Goal: Check status: Check status

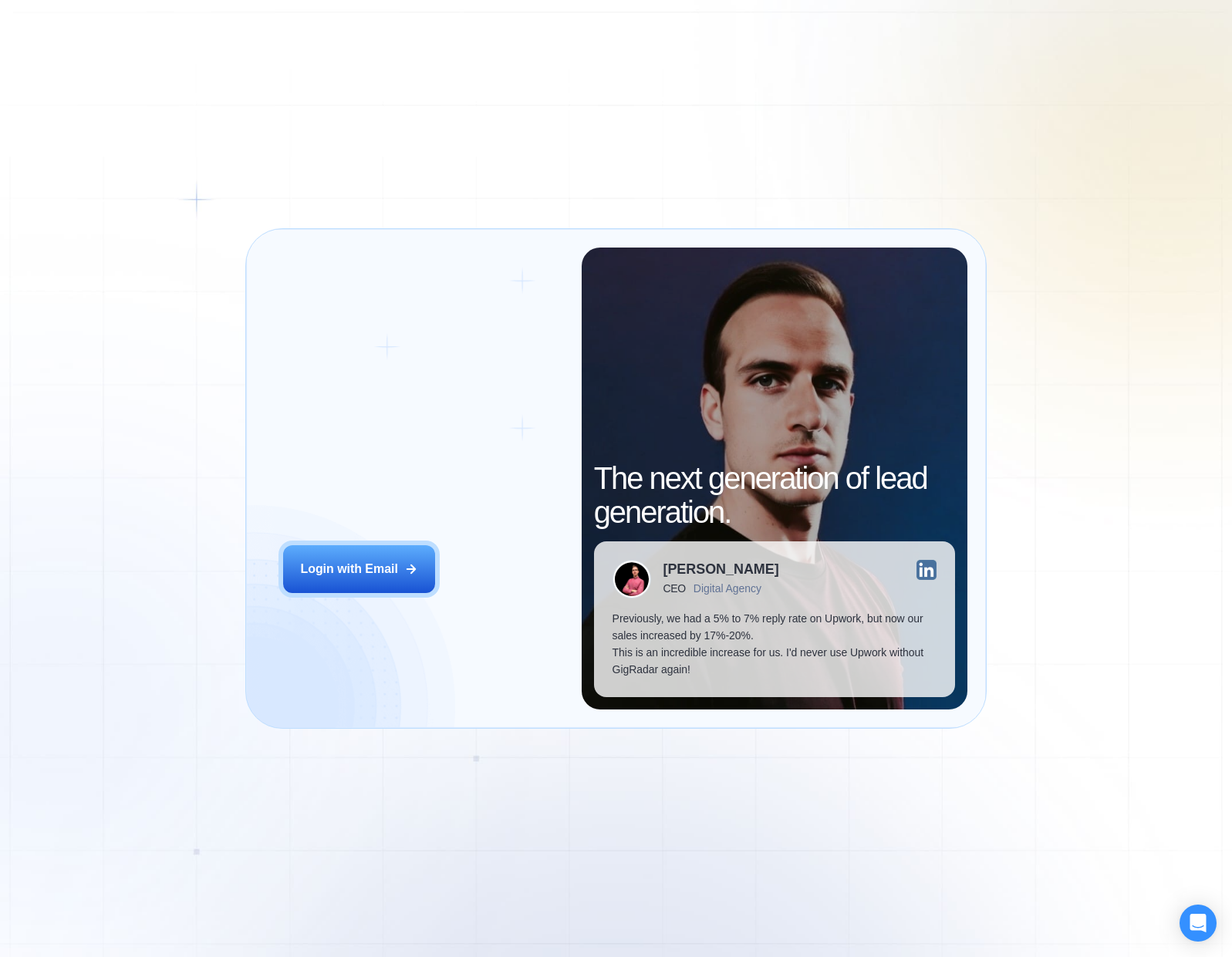
click at [272, 322] on div "Login ‍ Welcome to GigRadar. AI Business Manager for Agencies Login with Email" at bounding box center [423, 478] width 317 height 462
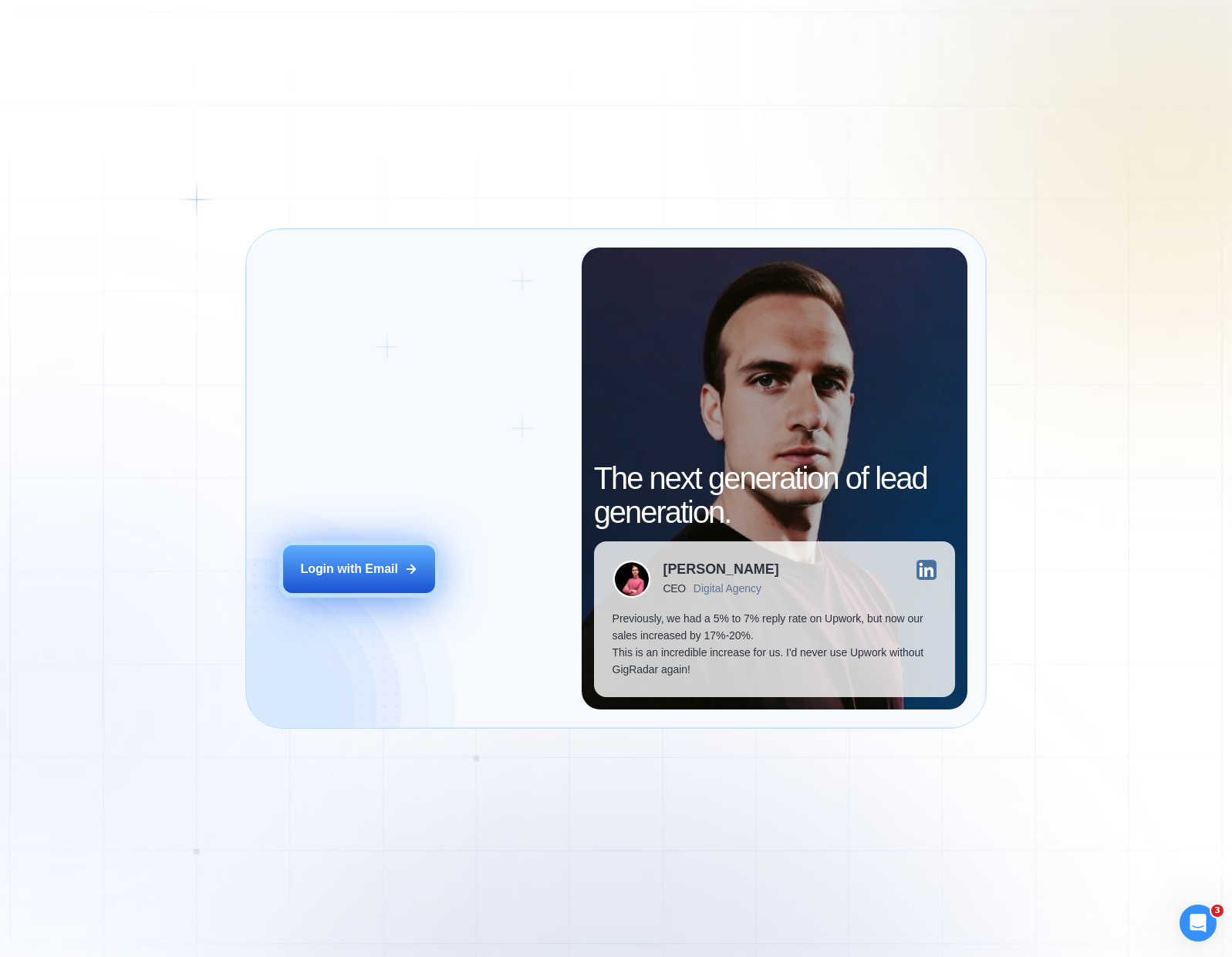
click at [393, 551] on button "Login with Email" at bounding box center [359, 569] width 153 height 48
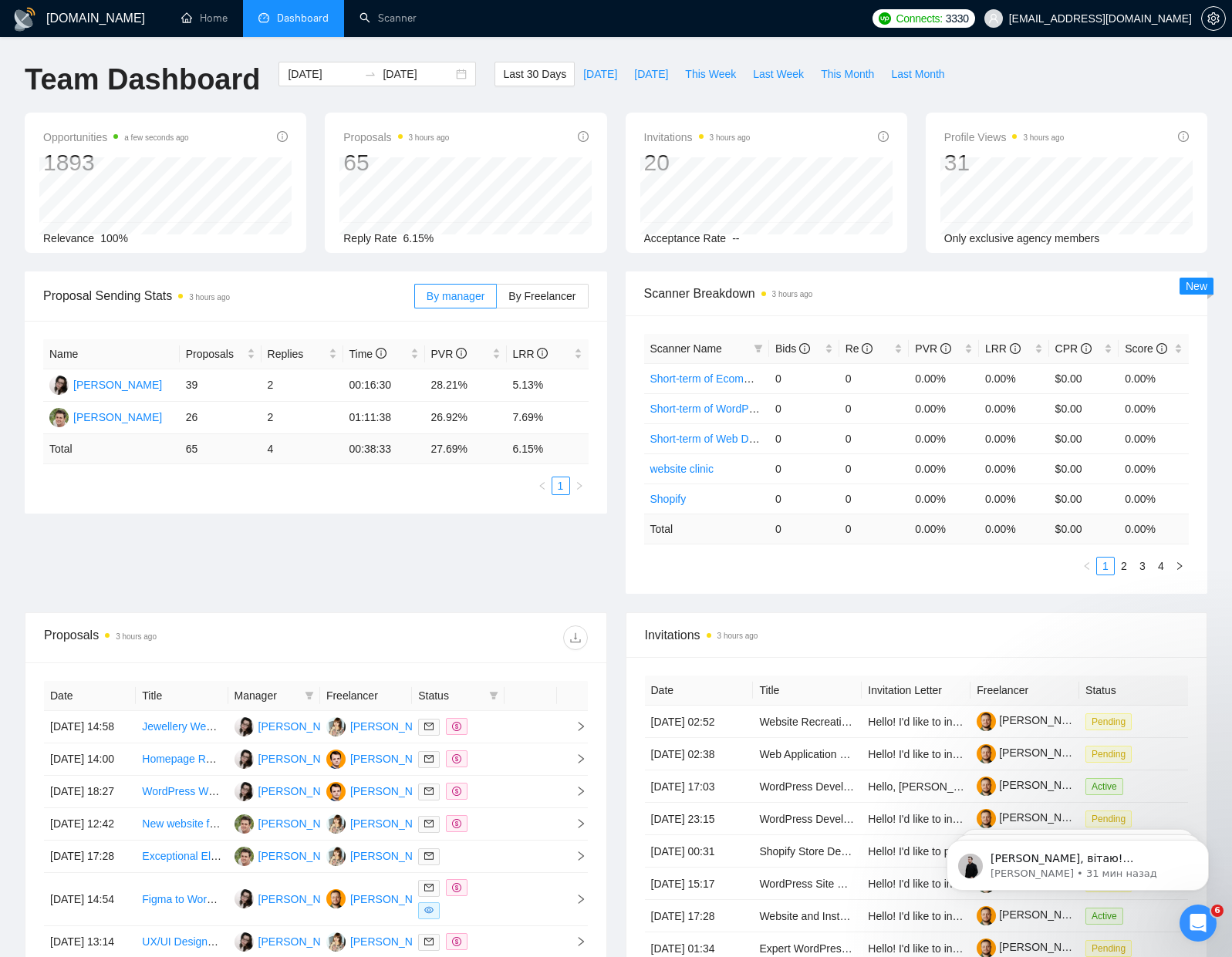
click at [337, 272] on div "Proposal Sending Stats 3 hours ago By manager By Freelancer" at bounding box center [316, 296] width 545 height 49
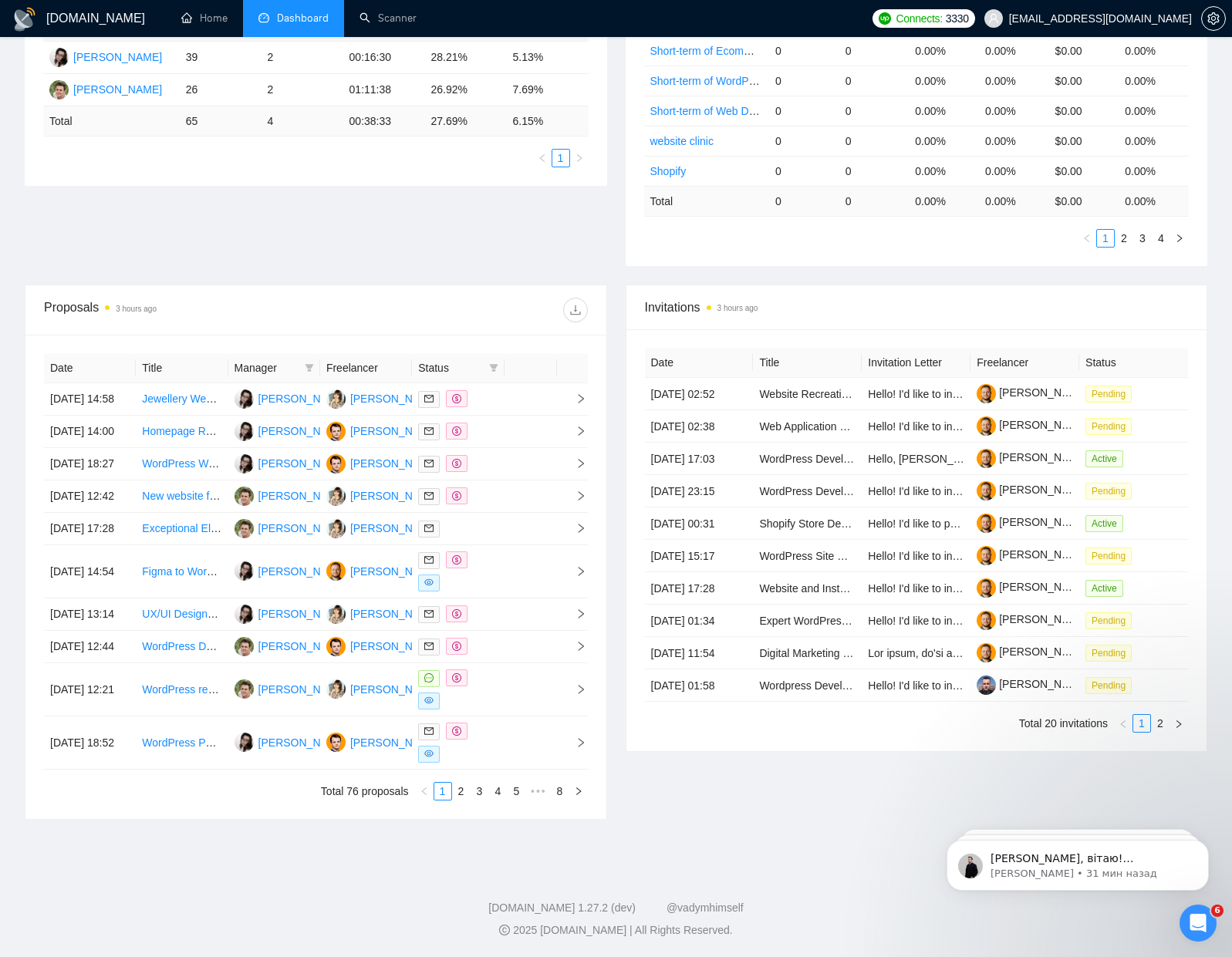
scroll to position [348, 0]
click at [493, 391] on div at bounding box center [458, 399] width 79 height 17
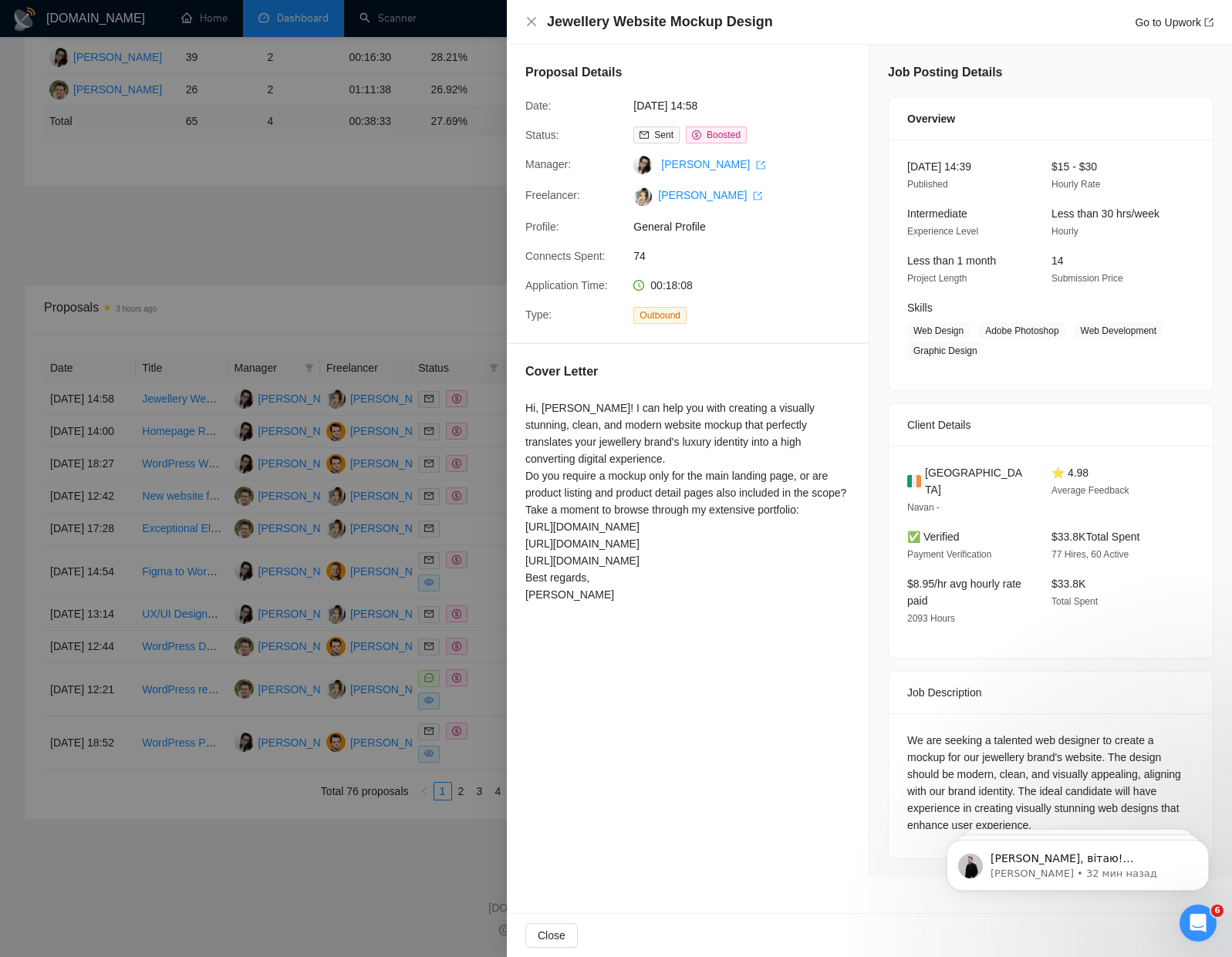
click at [362, 250] on div at bounding box center [616, 478] width 1232 height 957
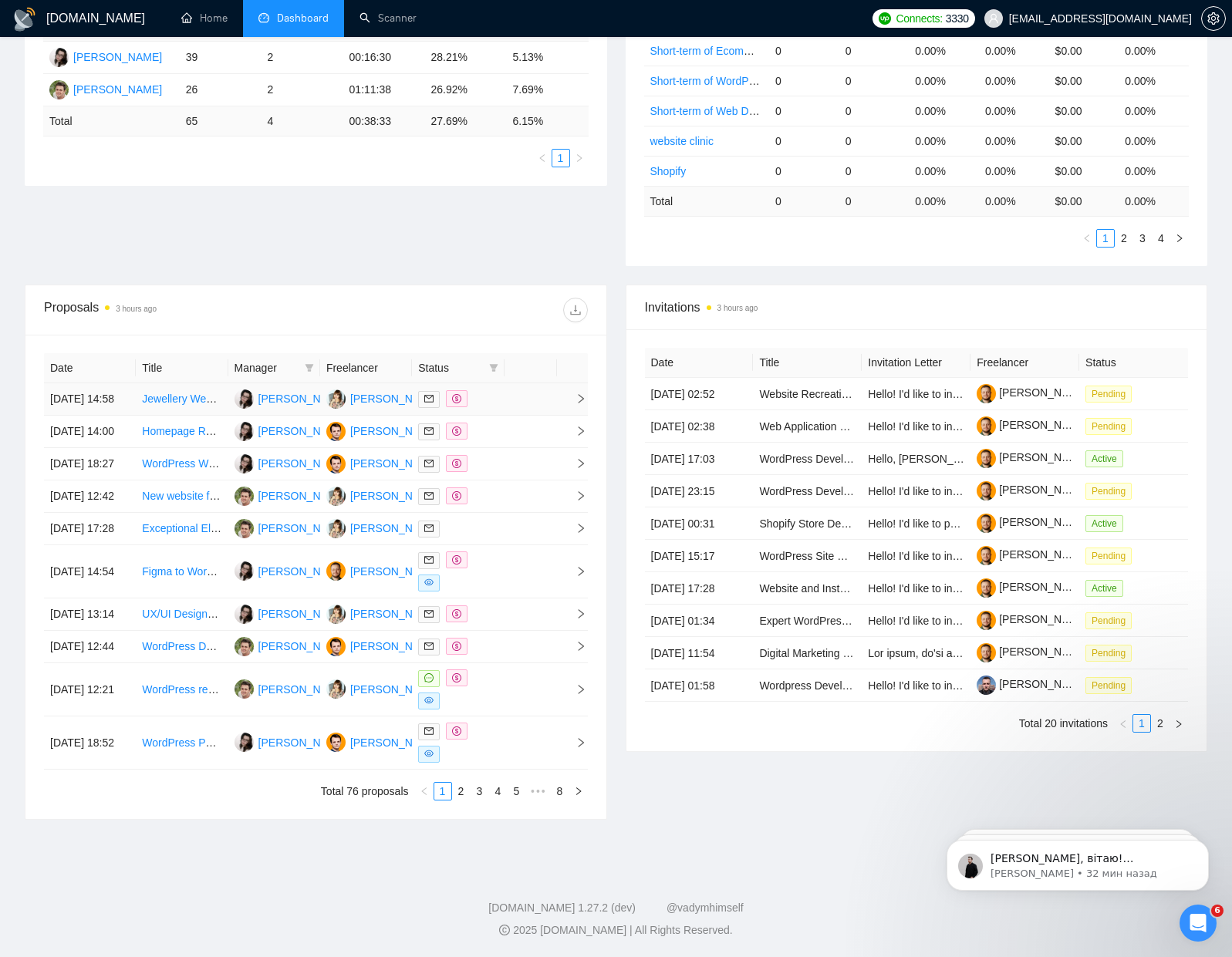
click at [119, 401] on td "[DATE] 14:58" at bounding box center [90, 399] width 92 height 32
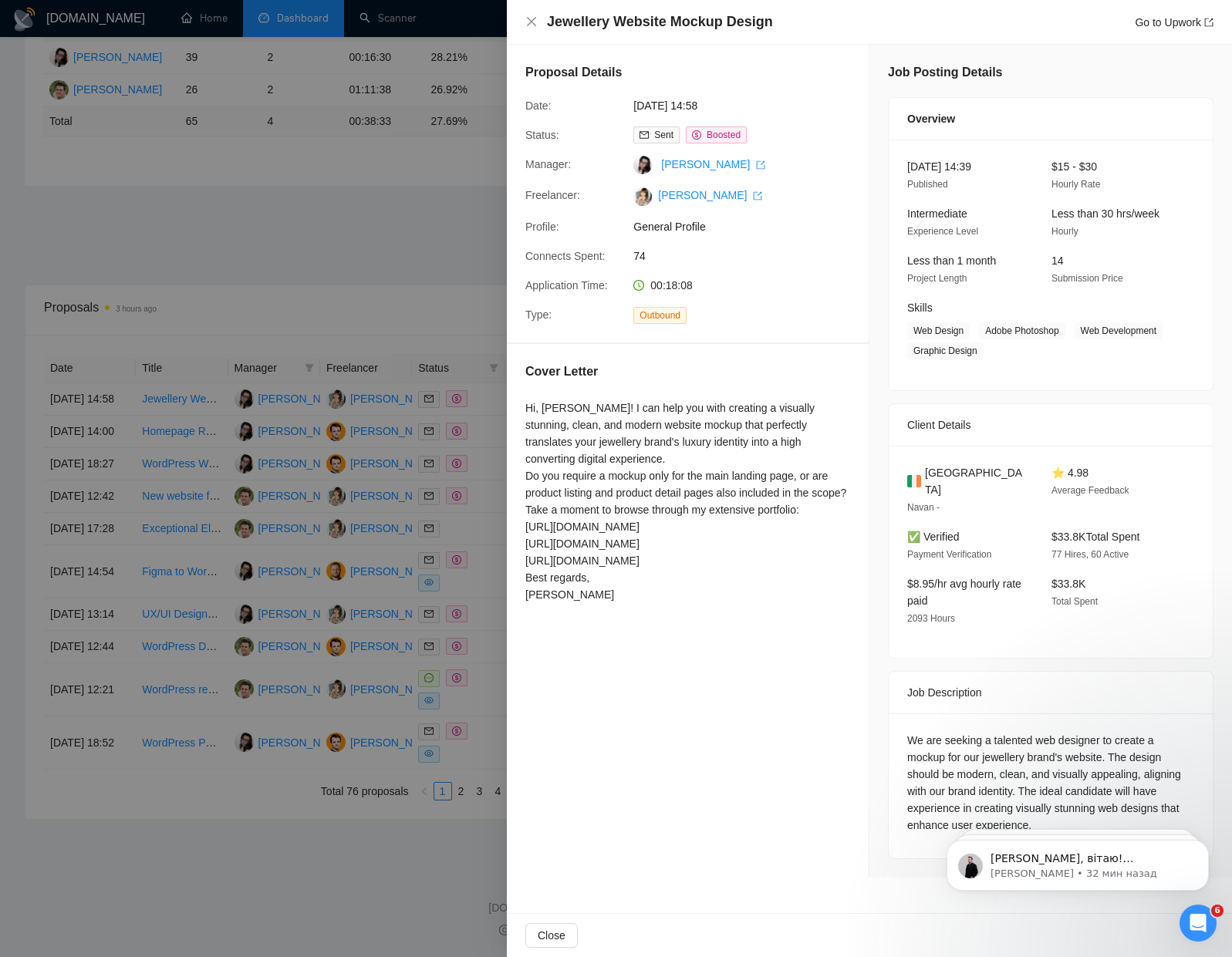
click at [219, 307] on div at bounding box center [616, 478] width 1232 height 957
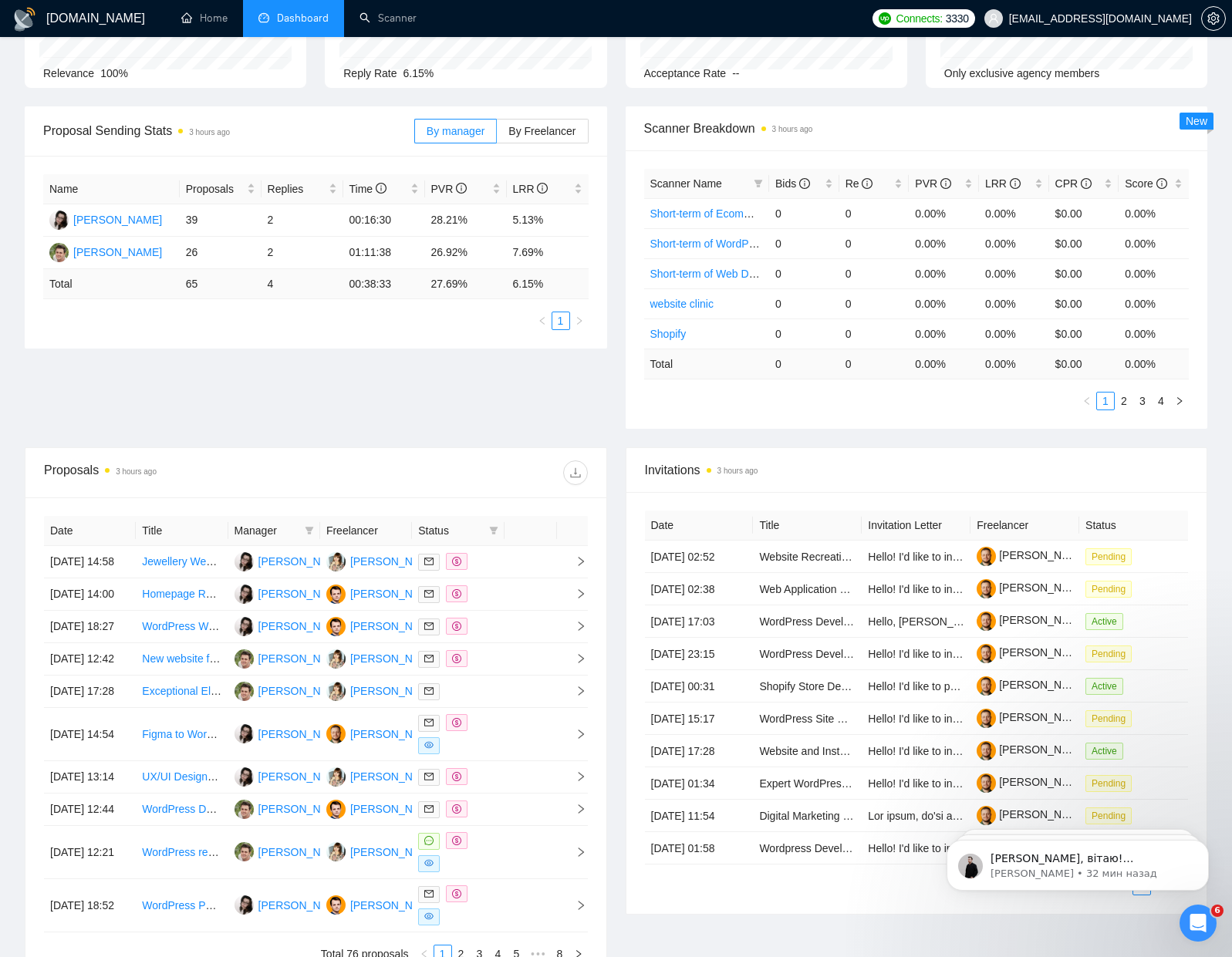
scroll to position [0, 0]
